Goal: Transaction & Acquisition: Purchase product/service

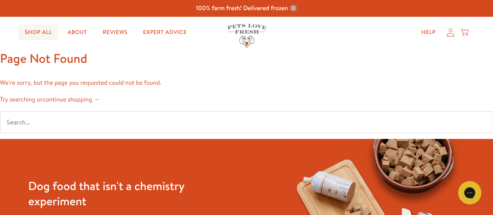
click at [33, 31] on link "Shop All" at bounding box center [38, 33] width 40 height 16
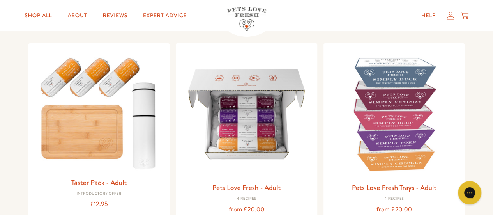
scroll to position [117, 0]
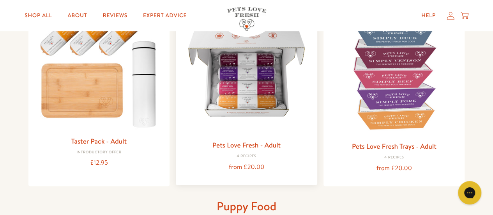
click at [245, 71] on img at bounding box center [246, 71] width 129 height 129
